Goal: Task Accomplishment & Management: Complete application form

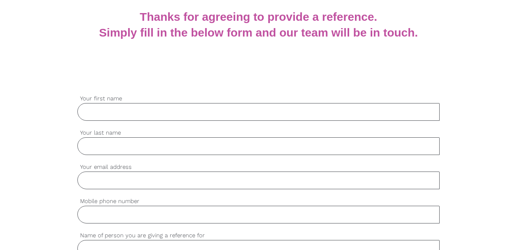
click at [136, 115] on input "Your first name" at bounding box center [258, 112] width 362 height 18
type input "[PERSON_NAME]"
type input "[EMAIL_ADDRESS][DOMAIN_NAME]"
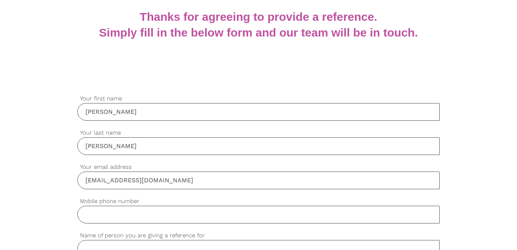
type input "0466438425"
drag, startPoint x: 179, startPoint y: 185, endPoint x: 88, endPoint y: 179, distance: 91.1
click at [88, 179] on input "[EMAIL_ADDRESS][DOMAIN_NAME]" at bounding box center [258, 181] width 362 height 18
type input "k"
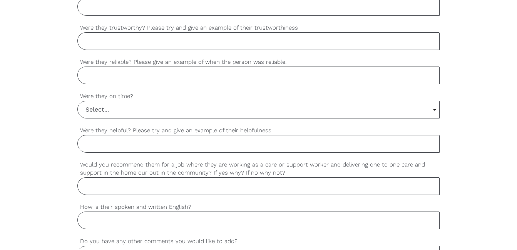
scroll to position [770, 0]
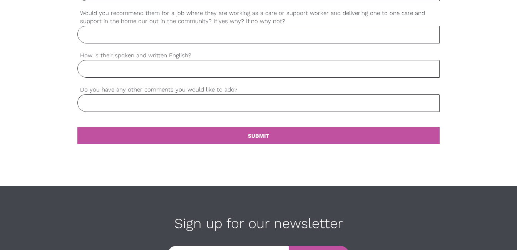
type input "nirm"
click at [138, 101] on input "Do you have any other comments you would like to add?" at bounding box center [258, 103] width 362 height 18
type input "no"
click at [131, 74] on input "How is their spoken and written English?" at bounding box center [258, 69] width 362 height 18
click at [131, 74] on input "excellent s" at bounding box center [258, 69] width 362 height 18
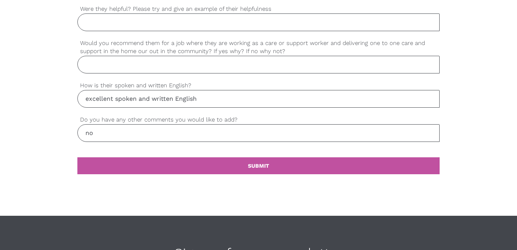
scroll to position [732, 0]
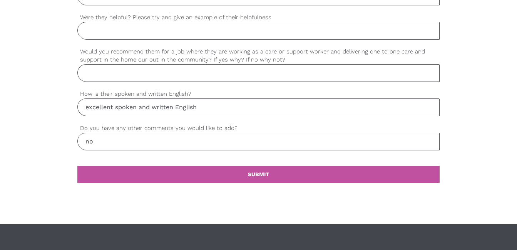
type input "excellent spoken and written English"
click at [115, 34] on input "Were they helpful? Please try and give an example of their helpfulness" at bounding box center [258, 31] width 362 height 18
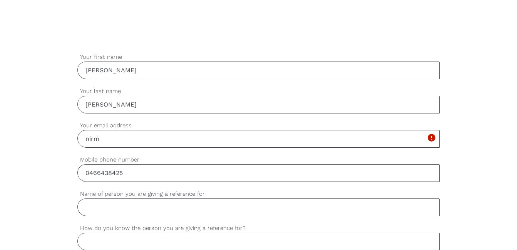
scroll to position [193, 0]
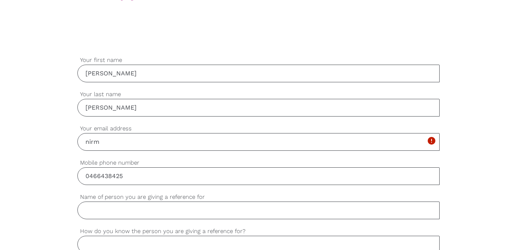
drag, startPoint x: 128, startPoint y: 114, endPoint x: 80, endPoint y: 112, distance: 48.6
click at [80, 113] on input "[PERSON_NAME]" at bounding box center [258, 108] width 362 height 18
type input "Kaur"
click at [116, 145] on input "nirm" at bounding box center [258, 142] width 362 height 18
type input "n"
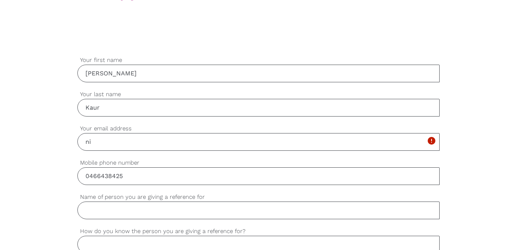
type input "n"
paste input "[EMAIL_ADDRESS][DOMAIN_NAME]"
type input "[EMAIL_ADDRESS][DOMAIN_NAME]"
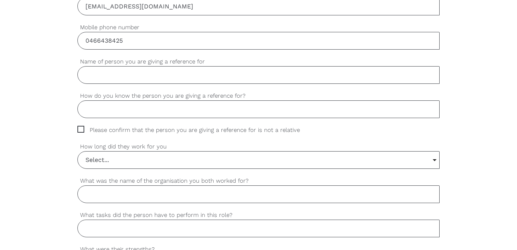
scroll to position [308, 0]
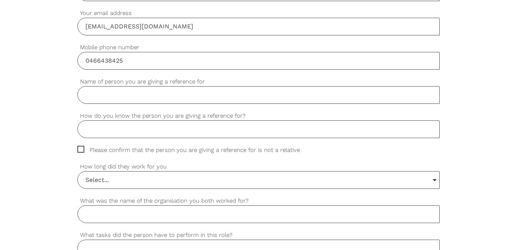
click at [106, 129] on input "How do you know the person you are giving a reference for?" at bounding box center [258, 130] width 362 height 18
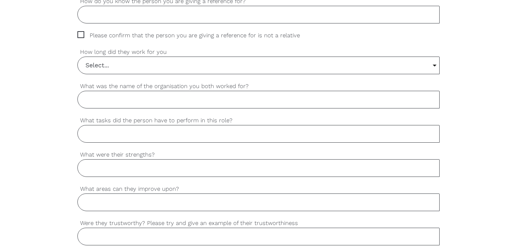
scroll to position [424, 0]
click at [110, 64] on input "Select..." at bounding box center [258, 64] width 361 height 17
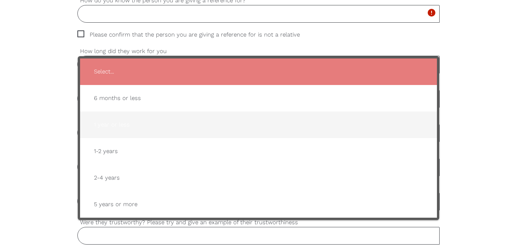
click at [107, 117] on span "1 year or less" at bounding box center [258, 125] width 341 height 19
type input "1 year or less"
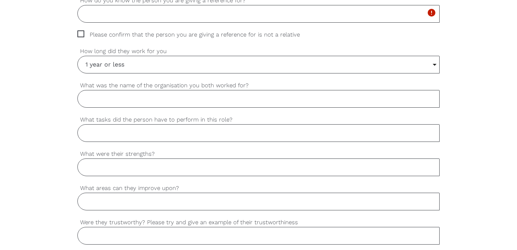
click at [111, 103] on input "What was the name of the organisation you both worked for?" at bounding box center [258, 99] width 362 height 18
type input "[PERSON_NAME][GEOGRAPHIC_DATA] [PERSON_NAME]"
click at [115, 139] on input "What tasks did the person have to perform in this role?" at bounding box center [258, 133] width 362 height 18
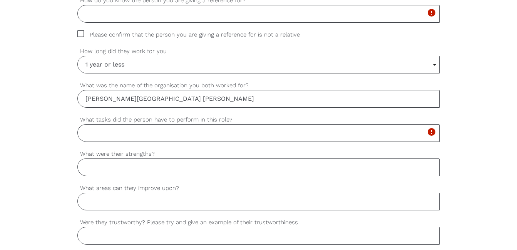
paste input "• Support residents with personal hygiene, grooming, manicuring, and oral hygie…"
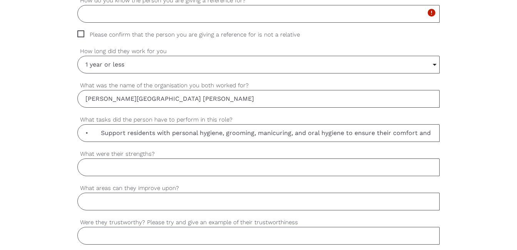
scroll to position [0, 864]
type input "• Support residents with personal hygiene, grooming, manicuring, and oral hygie…"
click at [150, 168] on input "What were their strengths?" at bounding box center [258, 168] width 362 height 18
paste input "• Communication skills • Adaptability • Empathy • Integrity • Attention to deta…"
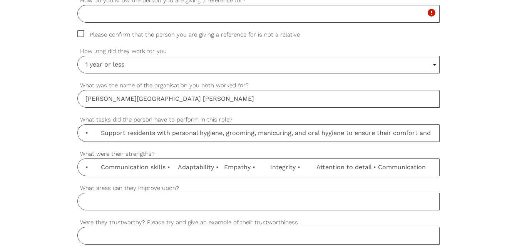
type input "• Communication skills • Adaptability • Empathy • Integrity • Attention to deta…"
click at [119, 205] on input "What areas can they improve upon?" at bounding box center [258, 202] width 362 height 18
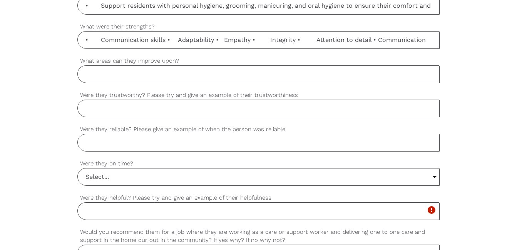
scroll to position [501, 0]
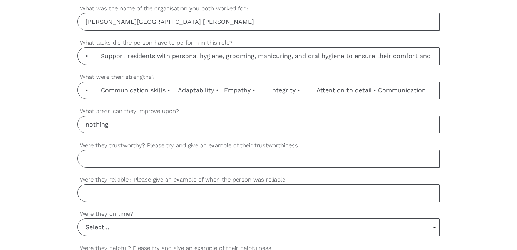
type input "nothing"
click at [111, 161] on input "Were they trustworthy? Please try and give an example of their trustworthiness" at bounding box center [258, 159] width 362 height 18
type input "Yes, she was able to perform all duties"
click at [103, 190] on input "Were they reliable? Please give an example of when the person was reliable." at bounding box center [258, 193] width 362 height 18
click at [180, 194] on input "Yes, she was reliable, and she cancelled any shift" at bounding box center [258, 193] width 362 height 18
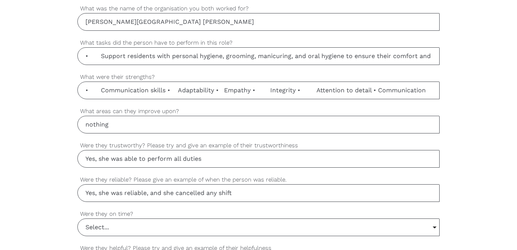
click at [179, 194] on input "Yes, she was reliable, and she cancelled any shift" at bounding box center [258, 193] width 362 height 18
click at [266, 192] on input "Yes, she was reliable, and she didn't cancelled any shift" at bounding box center [258, 193] width 362 height 18
type input "Yes, she was reliable, and she didn't cancelled any shift"
click at [142, 228] on input "Select..." at bounding box center [258, 227] width 361 height 17
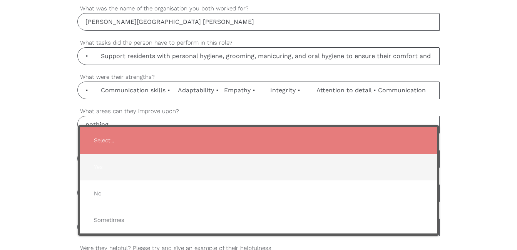
click at [109, 165] on span "Yes" at bounding box center [258, 167] width 341 height 19
type input "Yes"
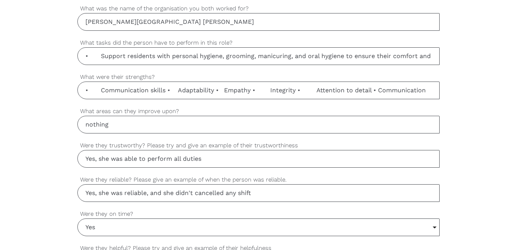
scroll to position [578, 0]
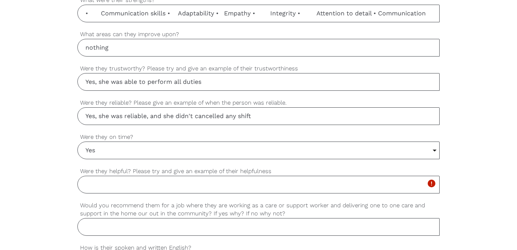
click at [264, 119] on input "Yes, she was reliable, and she didn't cancelled any shift" at bounding box center [258, 116] width 362 height 18
type input "Yes, she was reliable, and she didn't cancelled any shift prior to schedule"
click at [156, 183] on input "Were they helpful? Please try and give an example of their helpfulness" at bounding box center [258, 185] width 362 height 18
click at [156, 183] on input "Yes," at bounding box center [258, 185] width 362 height 18
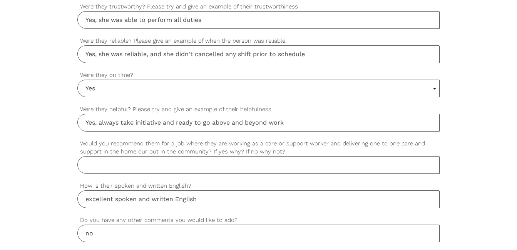
scroll to position [693, 0]
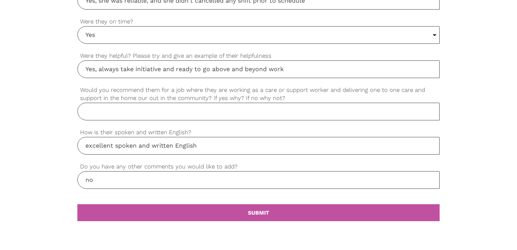
type input "Yes, always take initiative and ready to go above and beyond work"
click at [111, 107] on input "Would you recommend them for a job where they are working as a care or support …" at bounding box center [258, 112] width 362 height 18
click at [118, 112] on input "Would you recommend them for a job where they are working as a care or support …" at bounding box center [258, 112] width 362 height 18
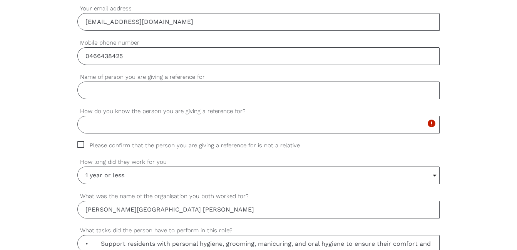
scroll to position [308, 0]
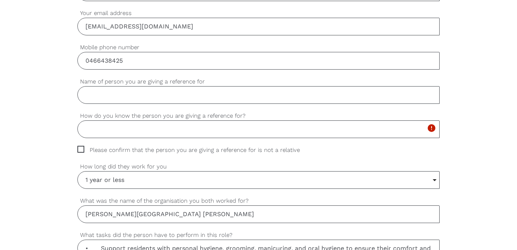
type input "Yes , she was a good worker"
click at [114, 102] on input "Name of person you are giving a reference for" at bounding box center [258, 95] width 362 height 18
type input "[PERSON_NAME]"
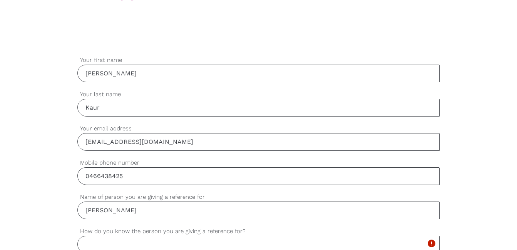
drag, startPoint x: 120, startPoint y: 76, endPoint x: 46, endPoint y: 75, distance: 73.6
type input "[PERSON_NAME]"
drag, startPoint x: 109, startPoint y: 108, endPoint x: 36, endPoint y: 110, distance: 72.8
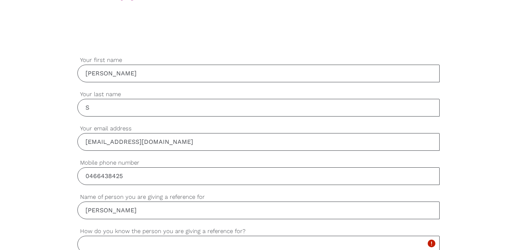
type input "[PERSON_NAME]"
drag, startPoint x: 173, startPoint y: 140, endPoint x: 19, endPoint y: 136, distance: 154.1
drag, startPoint x: 174, startPoint y: 144, endPoint x: 0, endPoint y: 149, distance: 174.1
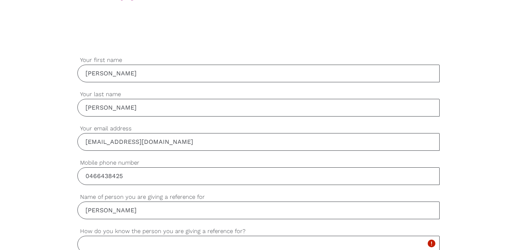
type input "[EMAIL_ADDRESS][DOMAIN_NAME]"
drag, startPoint x: 131, startPoint y: 181, endPoint x: 31, endPoint y: 181, distance: 100.1
type input "0426747129"
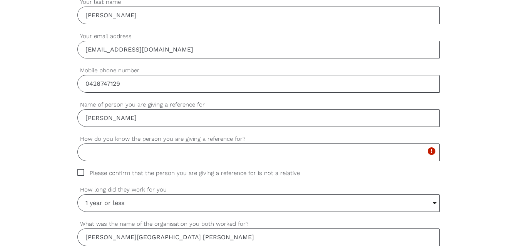
scroll to position [308, 0]
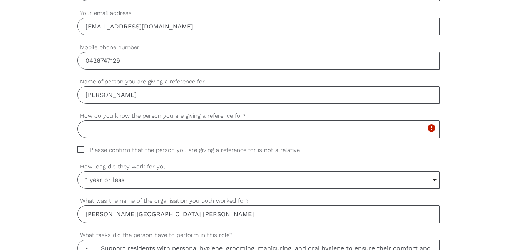
click at [84, 151] on span "Please confirm that the person you are giving a reference for is not a relative" at bounding box center [195, 150] width 237 height 9
click at [82, 151] on input "Please confirm that the person you are giving a reference for is not a relative" at bounding box center [79, 148] width 5 height 5
checkbox input "true"
click at [109, 119] on label "How do you know the person you are giving a reference for?" at bounding box center [258, 116] width 362 height 9
click at [109, 121] on input "How do you know the person you are giving a reference for?" at bounding box center [258, 130] width 362 height 18
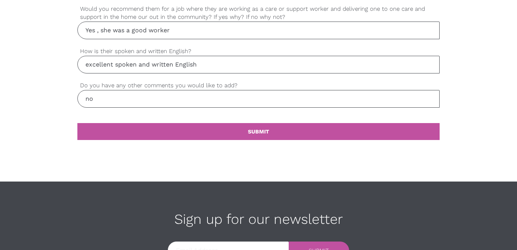
scroll to position [870, 0]
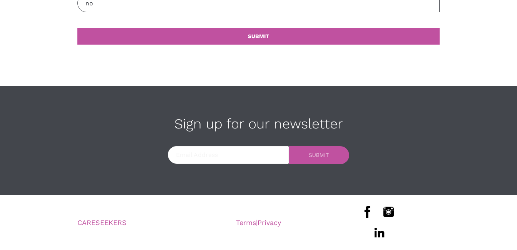
type input "I was a line manager for her"
click at [267, 46] on div "settings SUBMIT" at bounding box center [258, 45] width 362 height 51
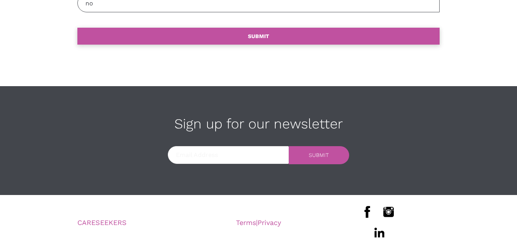
click at [260, 37] on b "SUBMIT" at bounding box center [258, 36] width 21 height 6
